Goal: Task Accomplishment & Management: Complete application form

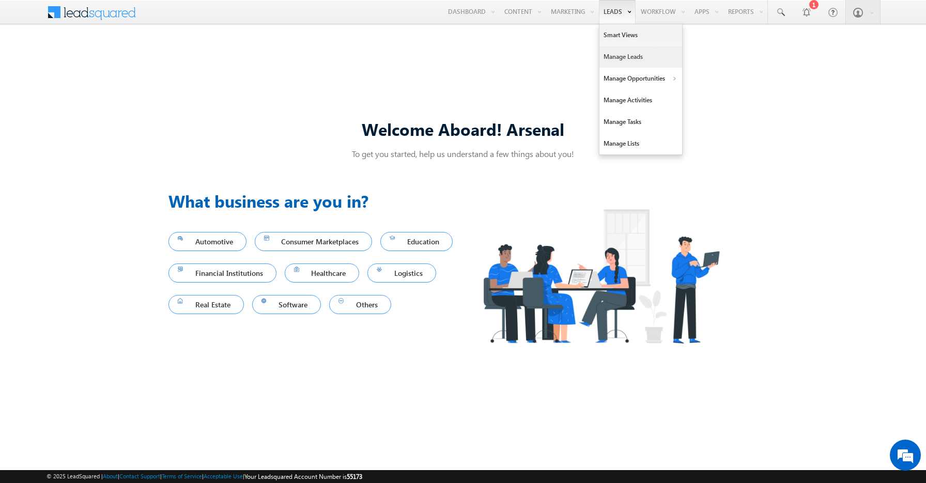
click at [616, 56] on link "Manage Leads" at bounding box center [641, 57] width 83 height 22
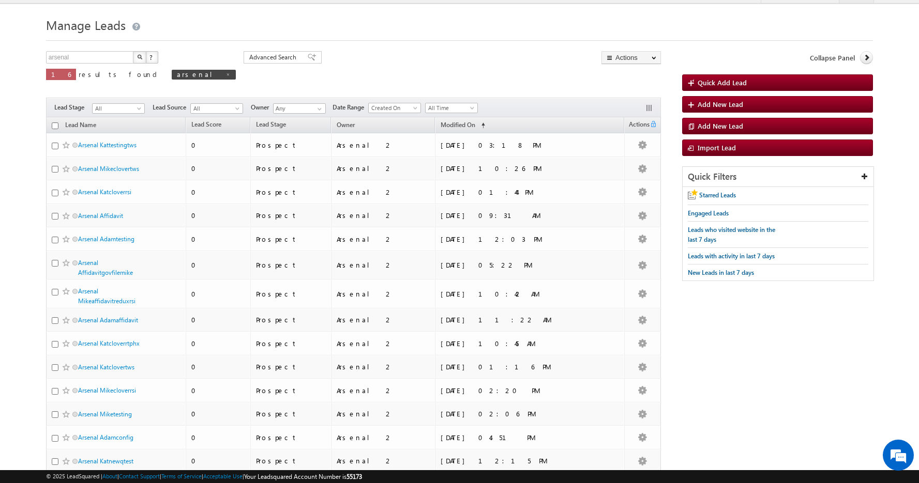
scroll to position [145, 0]
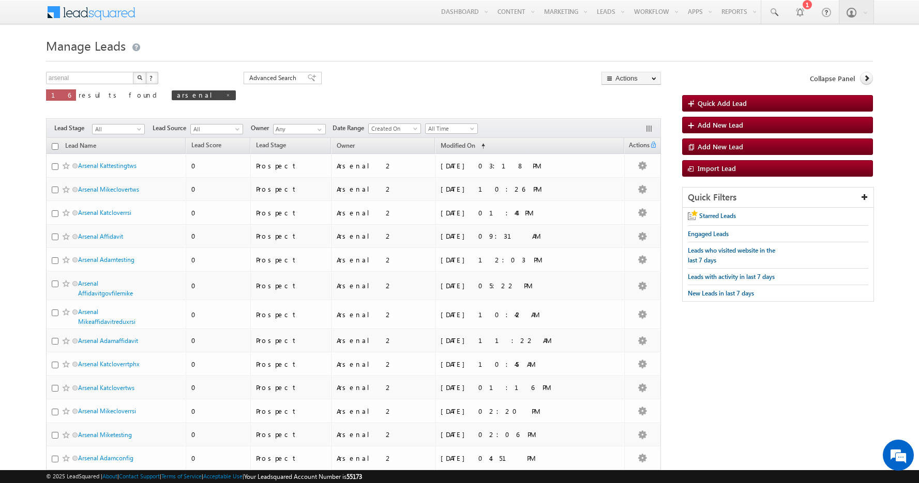
click at [712, 95] on div "Collapse Panel Quick Add Lead Add New Lead Add New Lead Import Lead Quick Filte…" at bounding box center [777, 192] width 191 height 240
click at [709, 102] on span "Quick Add Lead" at bounding box center [721, 103] width 49 height 9
